Goal: Register for event/course

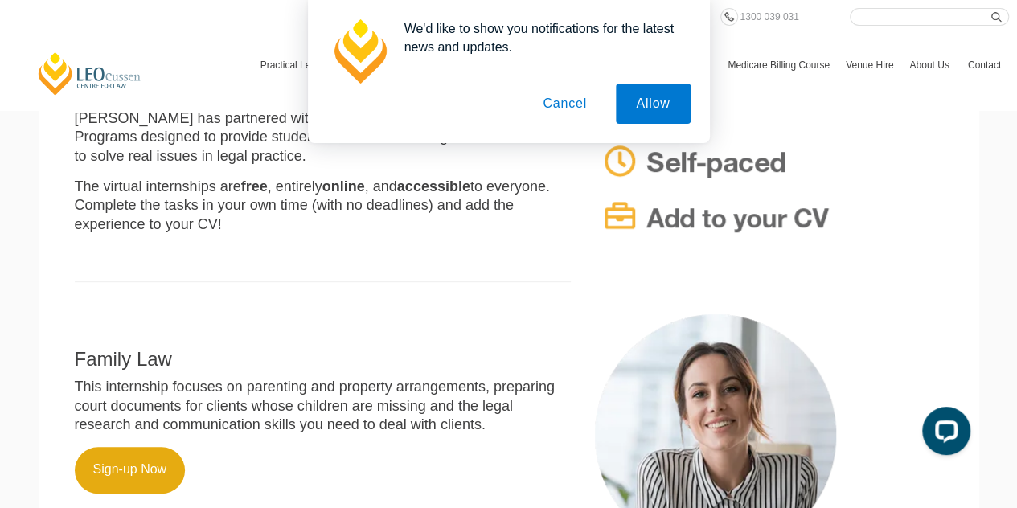
click at [547, 110] on button "Cancel" at bounding box center [564, 104] width 84 height 40
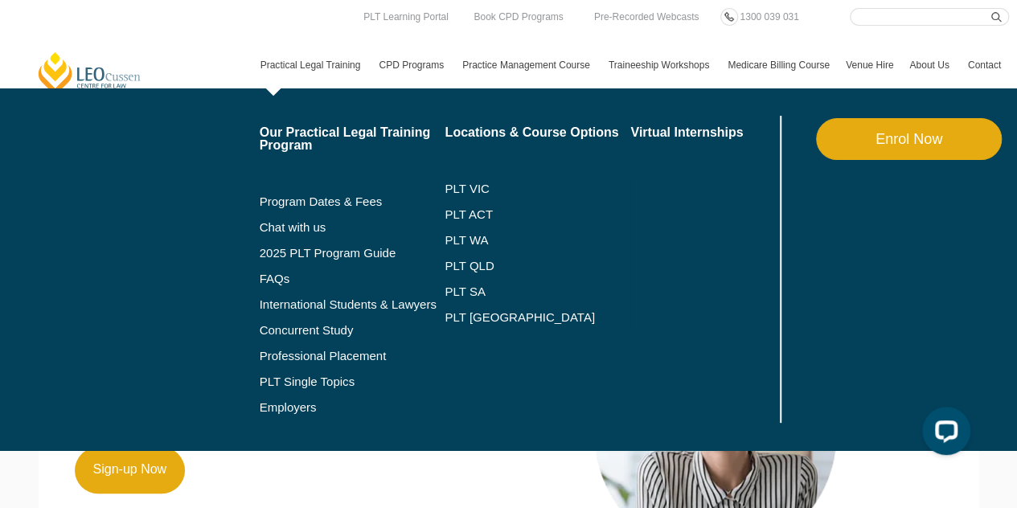
click at [342, 63] on link "Practical Legal Training" at bounding box center [311, 65] width 119 height 47
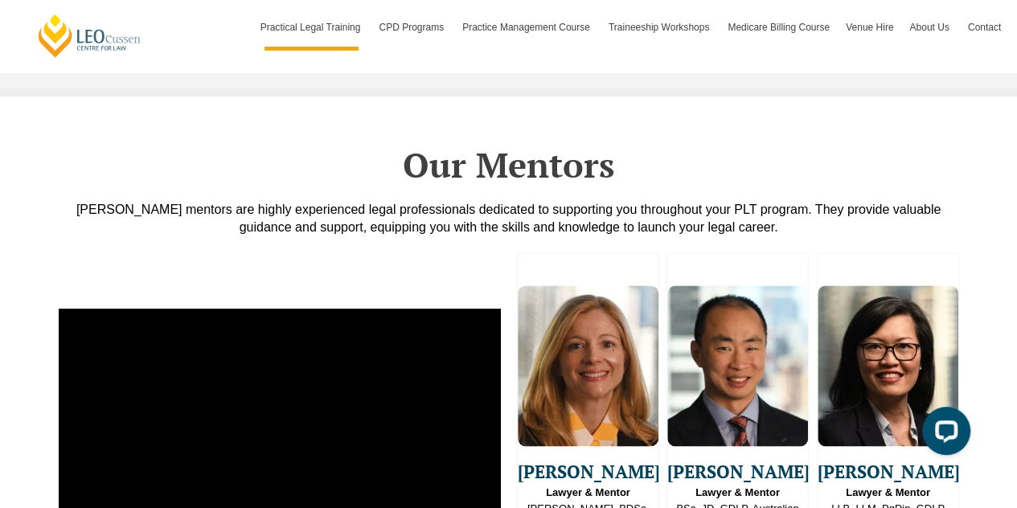
scroll to position [3965, 0]
